Goal: Task Accomplishment & Management: Complete application form

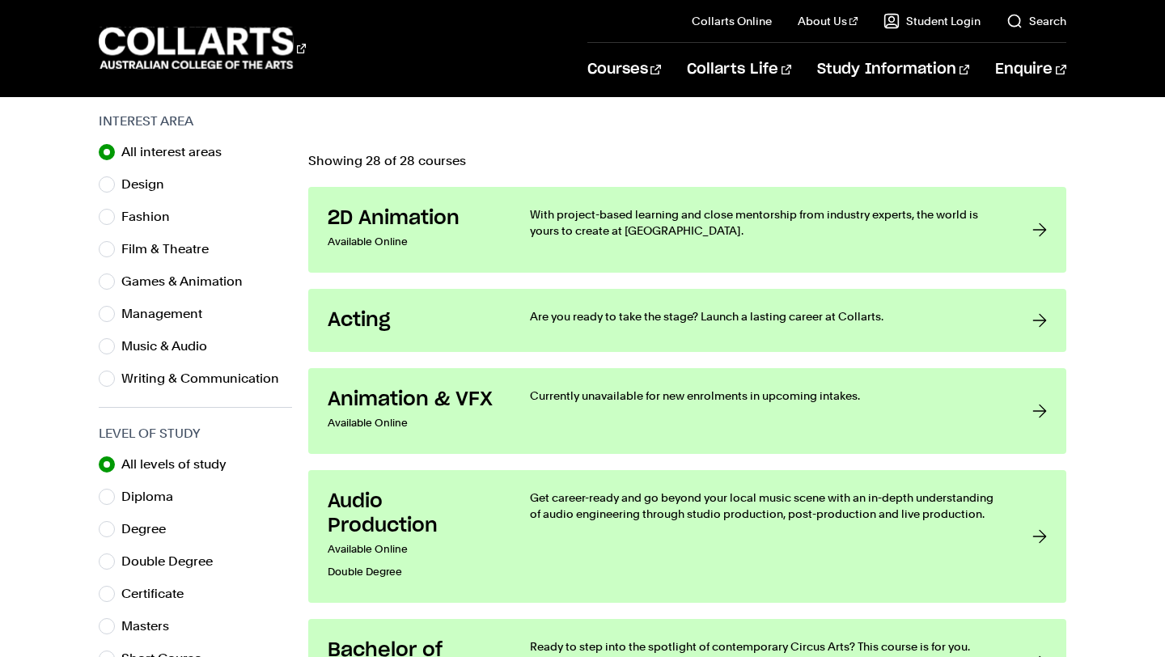
scroll to position [496, 0]
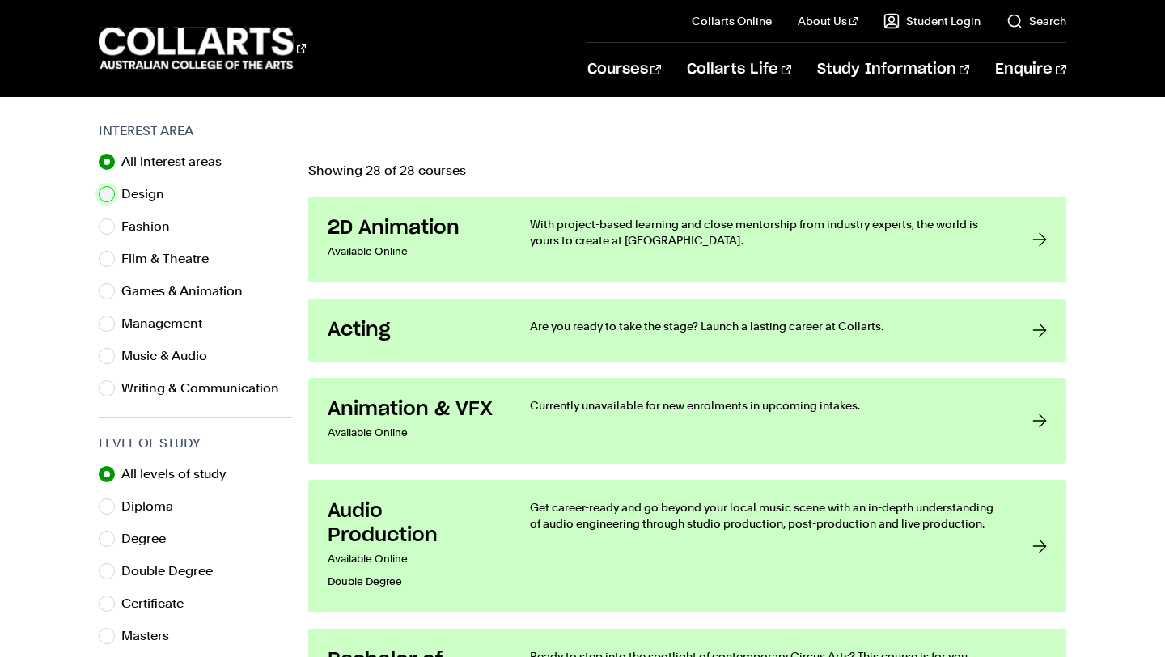
click at [109, 191] on input "Design" at bounding box center [107, 194] width 16 height 16
radio input "true"
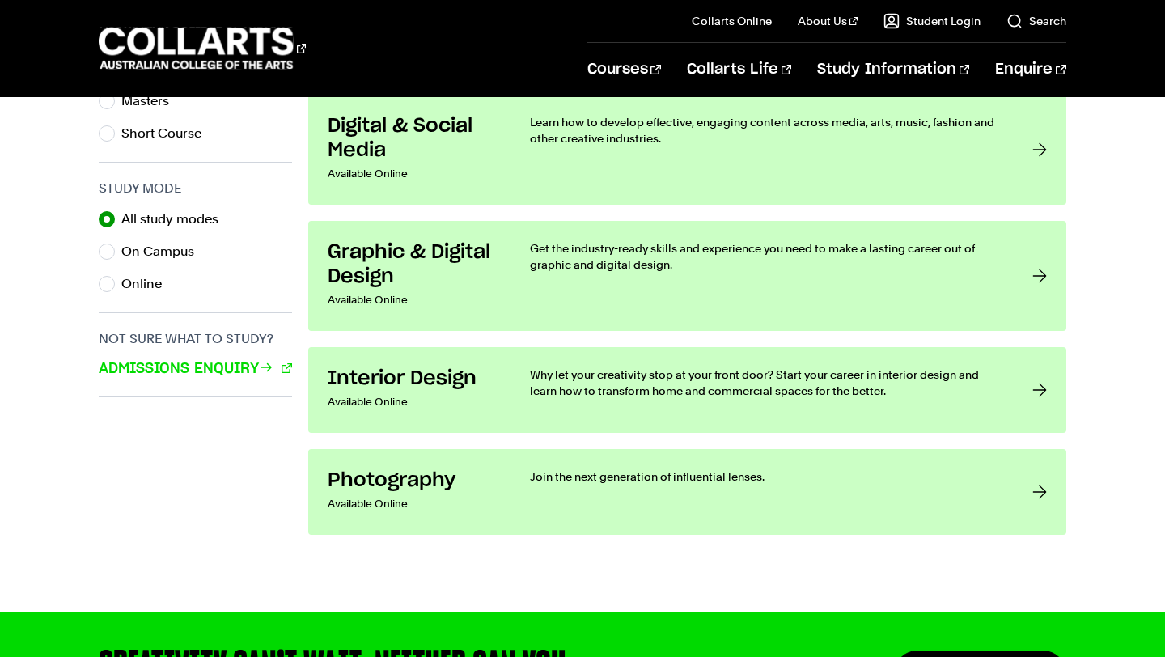
scroll to position [1034, 0]
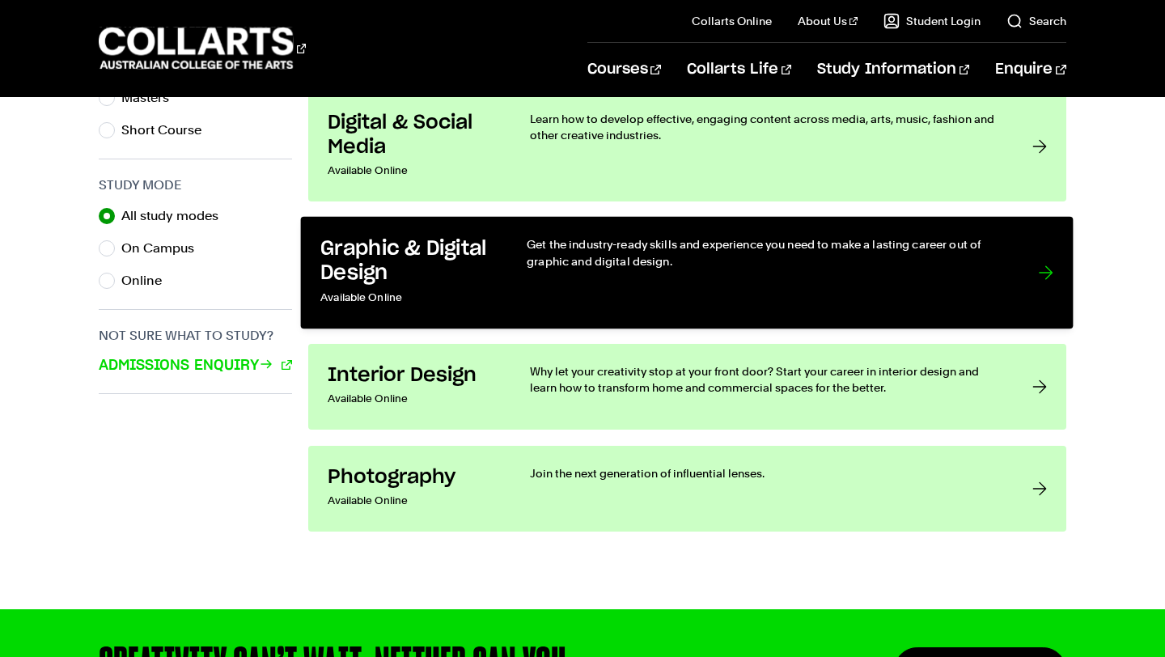
click at [537, 233] on link "Graphic & Digital Design Available Online Get the industry-ready skills and exp…" at bounding box center [687, 272] width 772 height 112
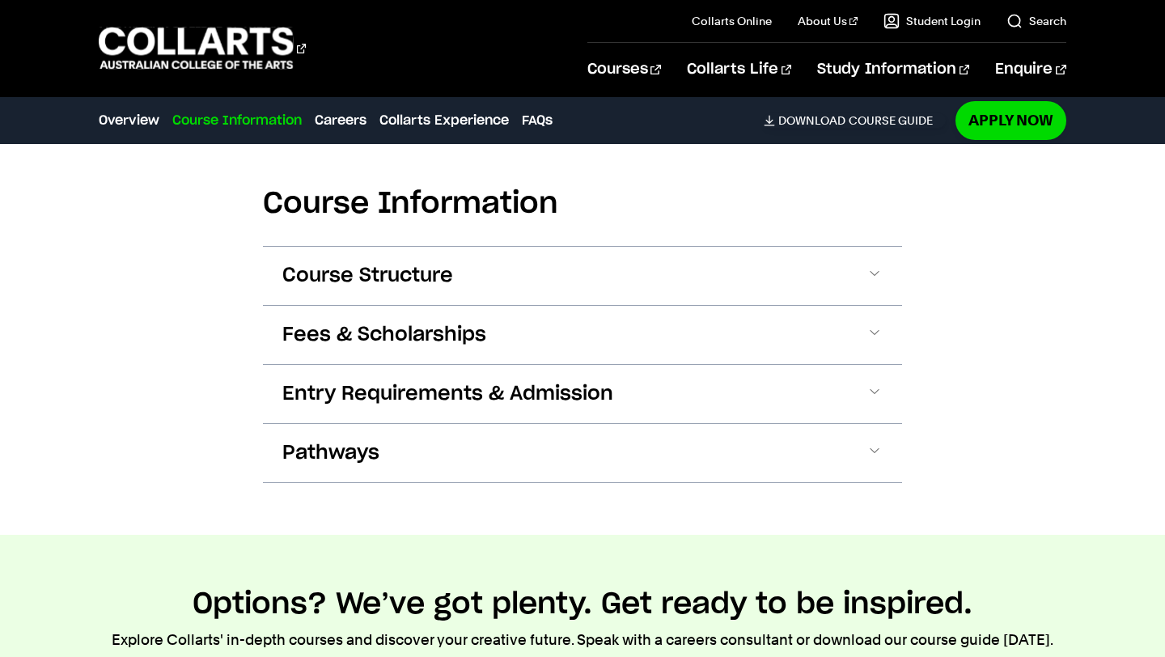
scroll to position [1970, 0]
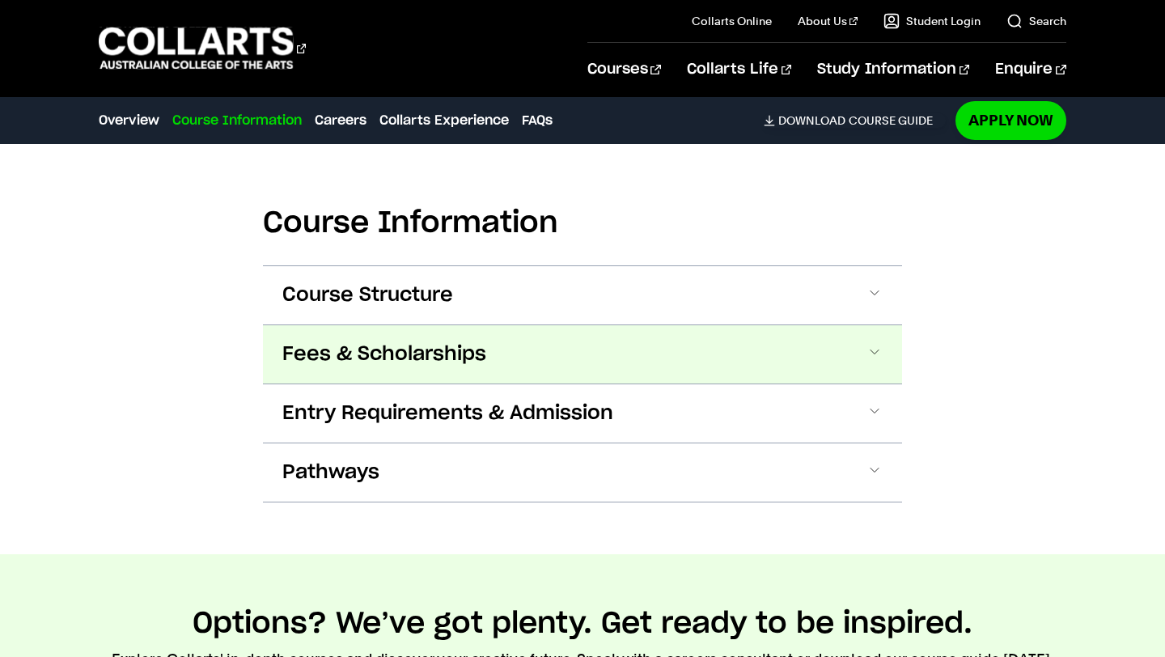
click at [384, 341] on span "Fees & Scholarships" at bounding box center [384, 354] width 204 height 26
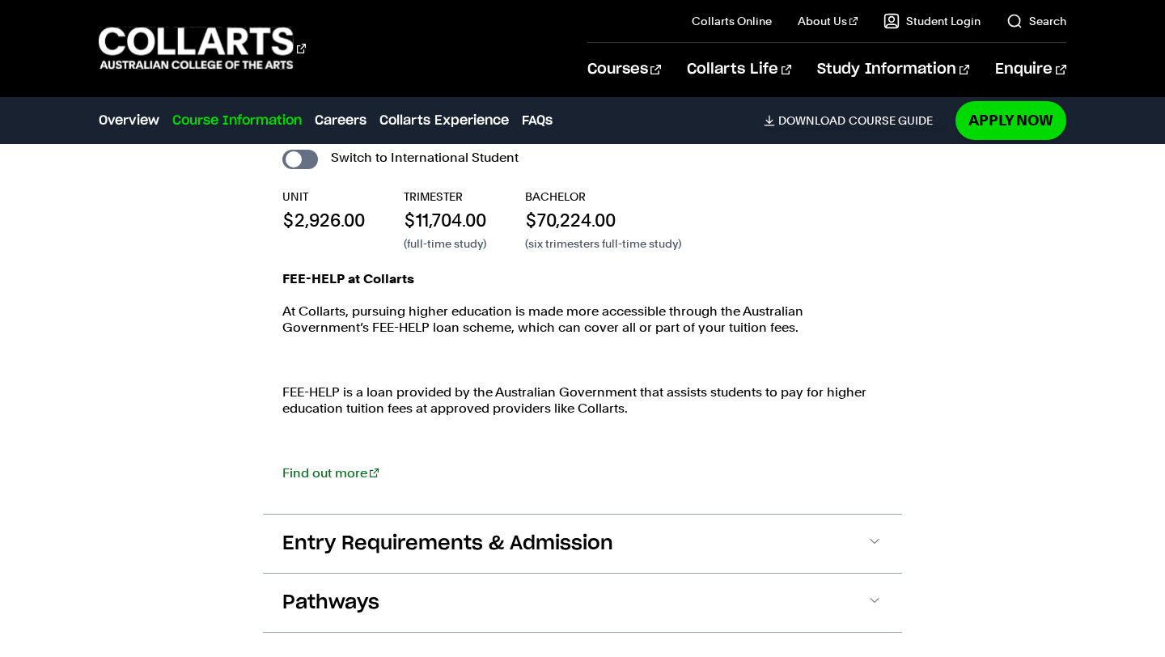
scroll to position [2276, 0]
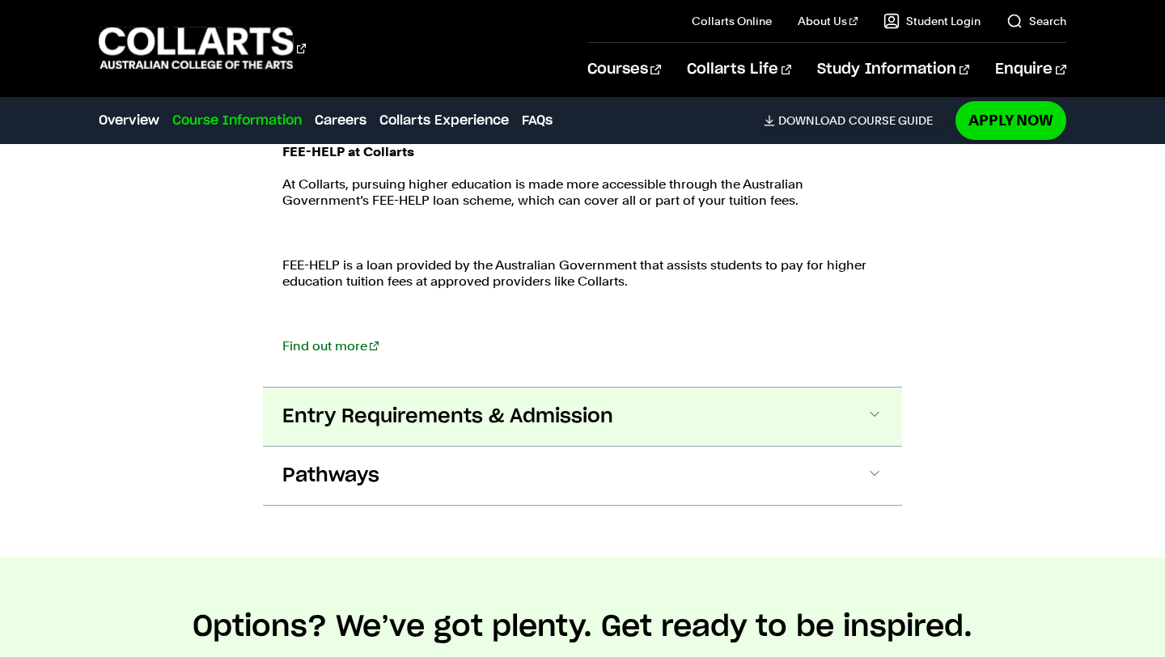
click at [315, 404] on span "Entry Requirements & Admission" at bounding box center [447, 417] width 331 height 26
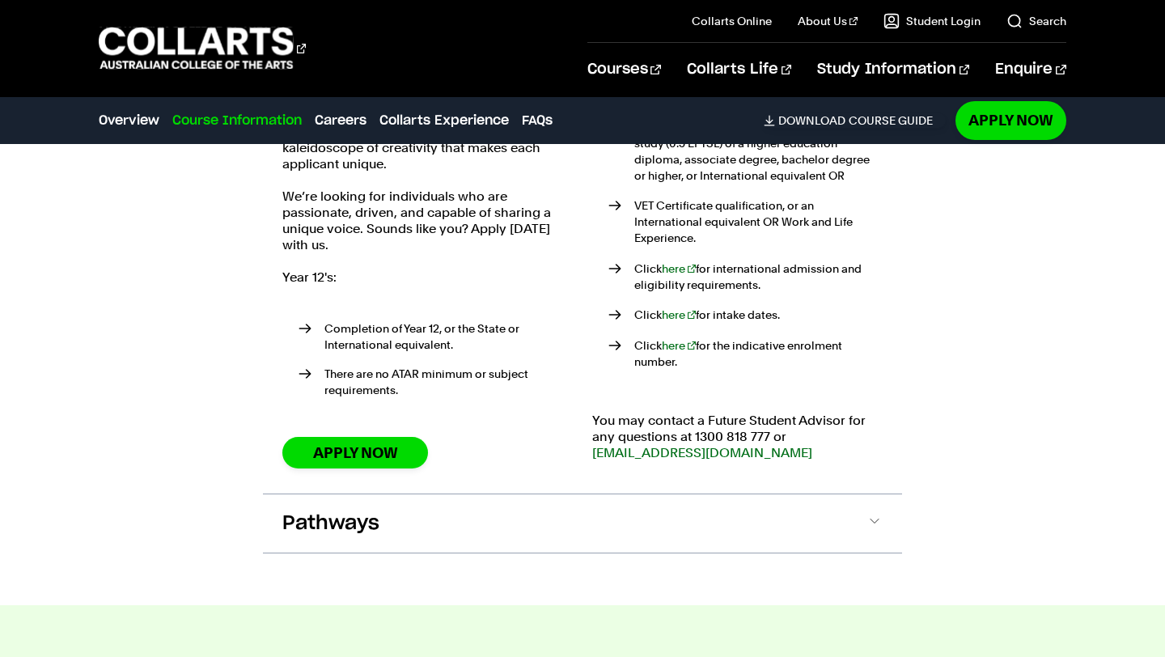
scroll to position [2815, 0]
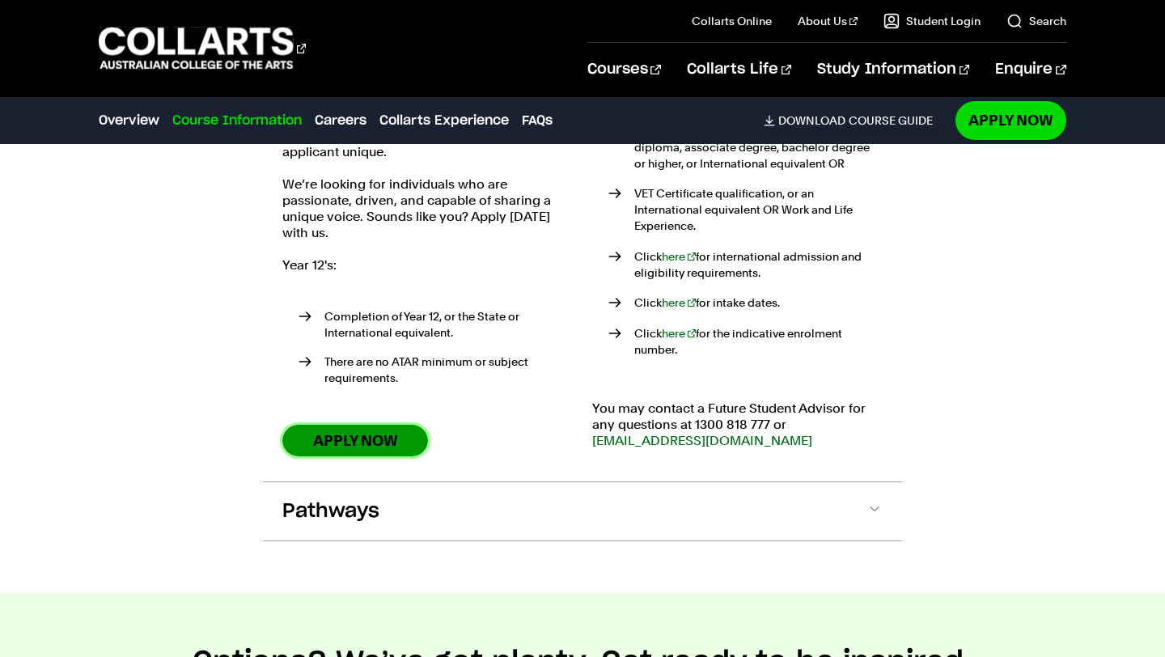
click at [325, 425] on link "Apply Now" at bounding box center [355, 441] width 146 height 32
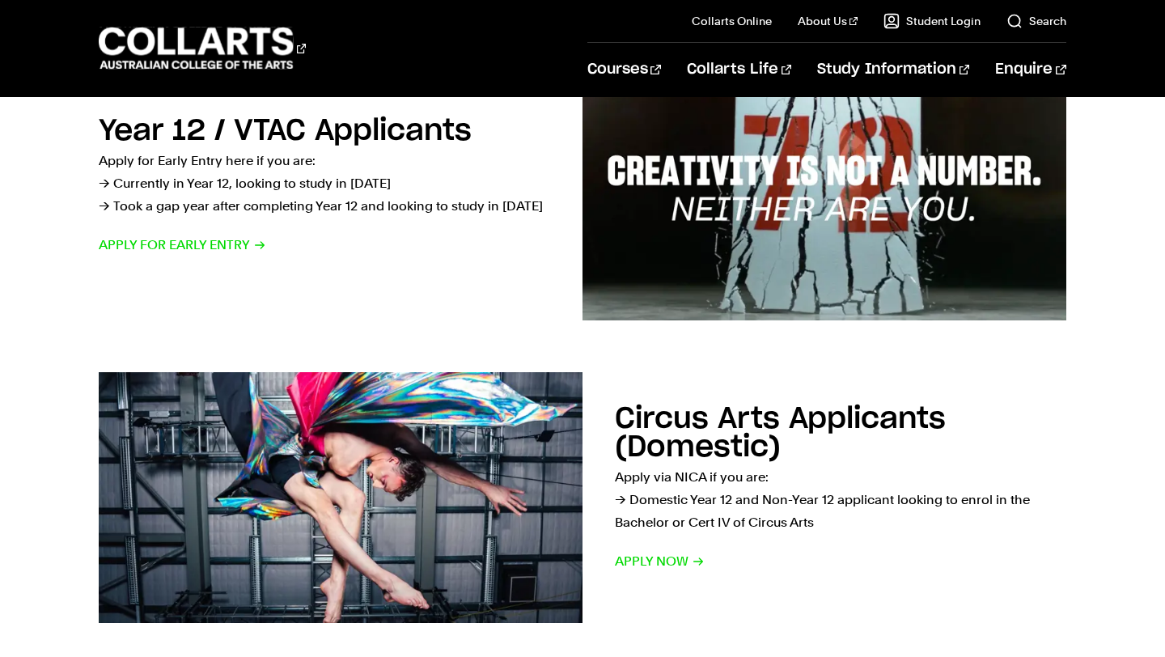
scroll to position [620, 0]
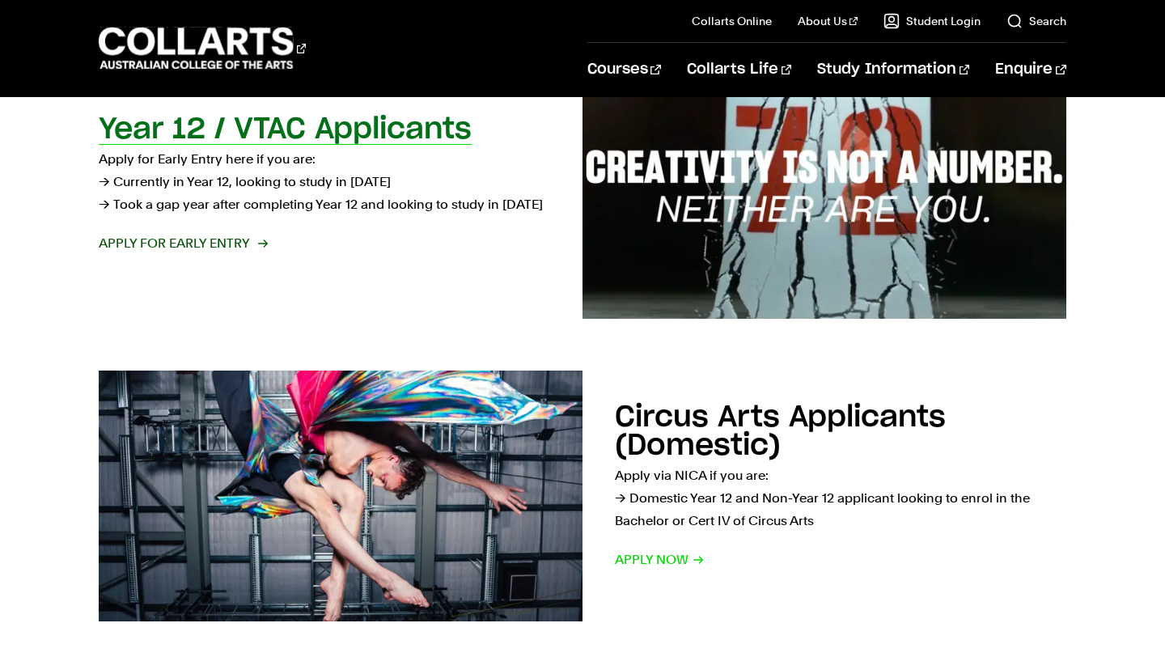
click at [153, 244] on span "Apply for Early Entry" at bounding box center [182, 243] width 167 height 23
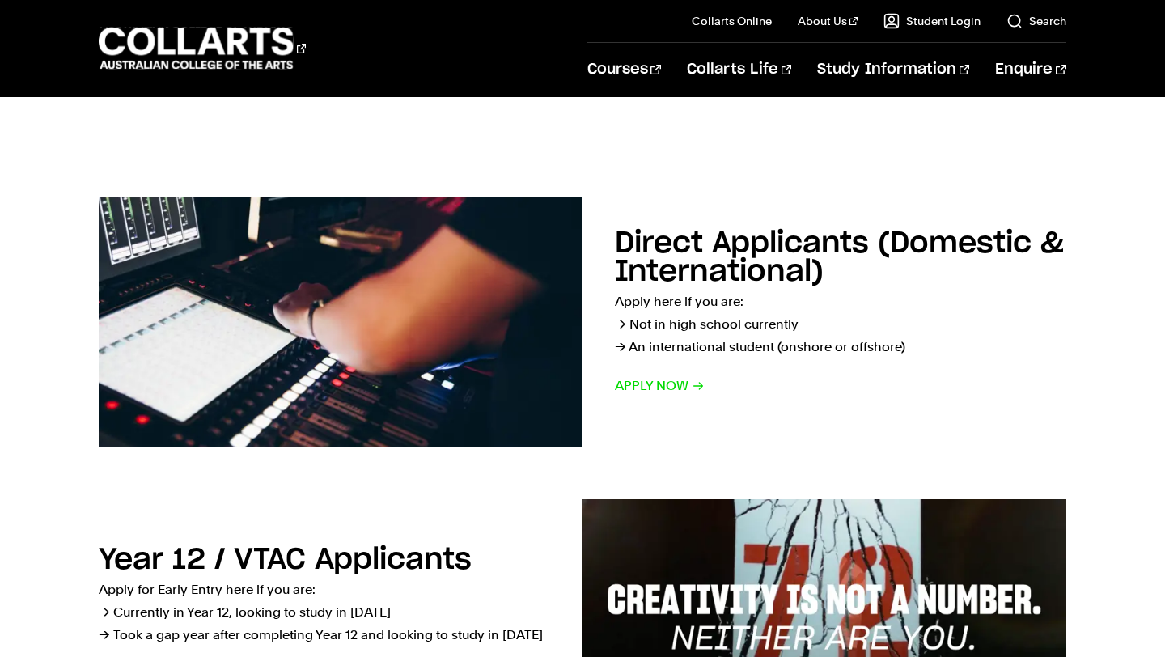
scroll to position [188, 0]
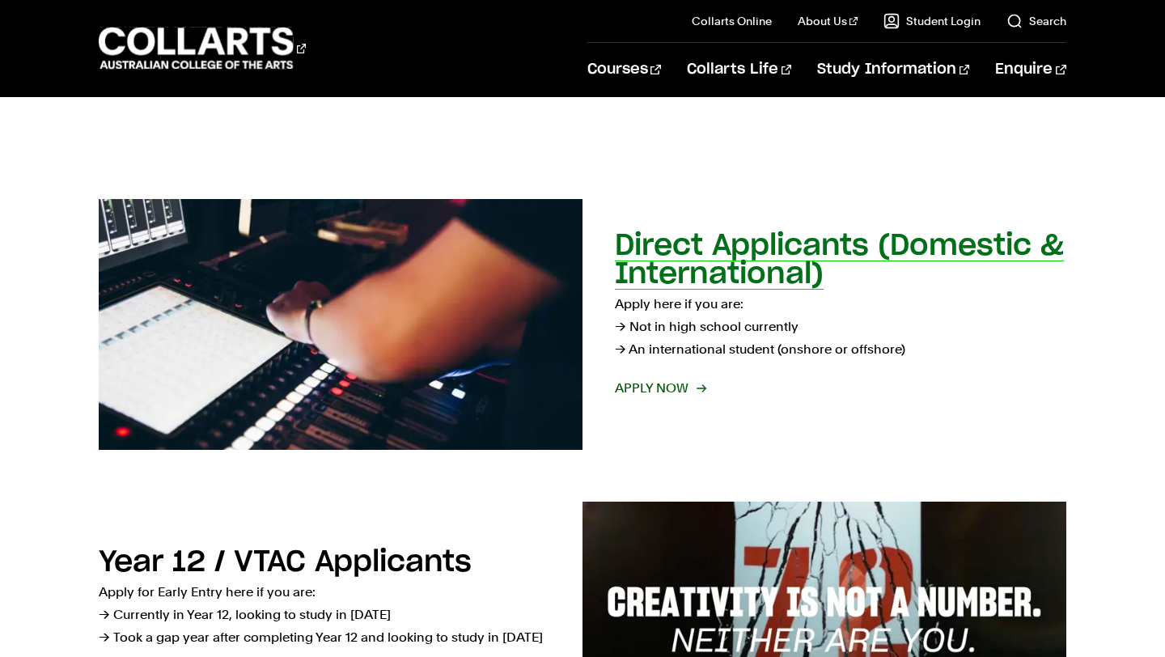
click at [650, 387] on span "Apply now" at bounding box center [660, 388] width 90 height 23
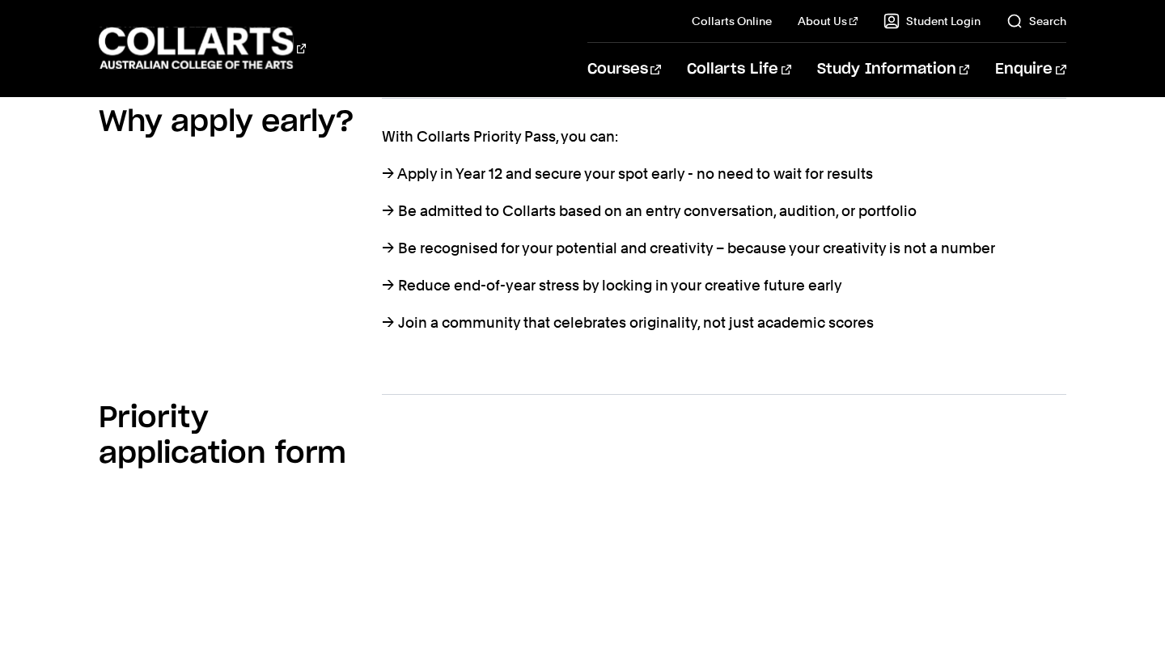
scroll to position [829, 0]
